Goal: Information Seeking & Learning: Find specific fact

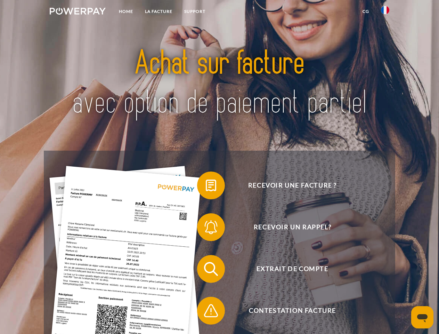
click at [78, 12] on img at bounding box center [78, 11] width 56 height 7
click at [385, 12] on img at bounding box center [385, 10] width 8 height 8
click at [366, 11] on link "CG" at bounding box center [366, 11] width 18 height 13
click at [206, 187] on span at bounding box center [200, 185] width 35 height 35
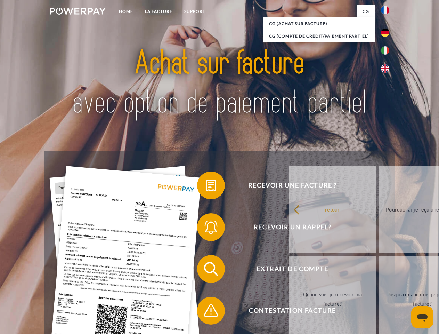
click at [206, 229] on span at bounding box center [200, 227] width 35 height 35
click at [380, 270] on link "Jusqu'à quand dois-je payer ma facture?" at bounding box center [423, 299] width 87 height 87
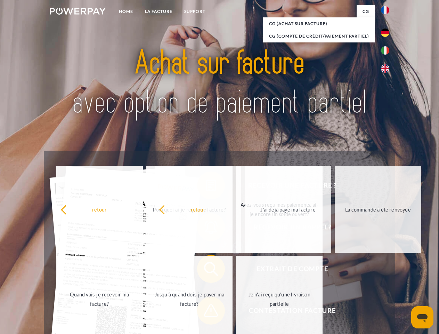
click at [206, 312] on span at bounding box center [200, 310] width 35 height 35
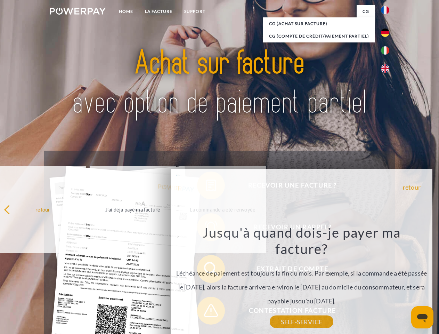
click at [423, 317] on icon "Ouvrir la fenêtre de messagerie" at bounding box center [422, 318] width 10 height 8
